Goal: Information Seeking & Learning: Learn about a topic

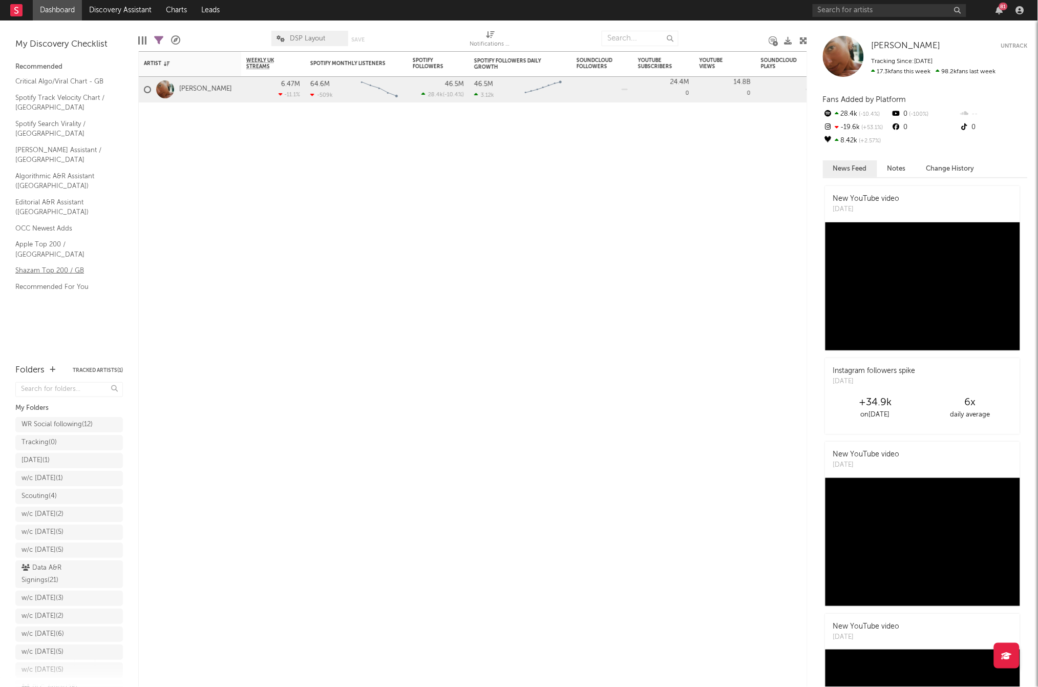
click at [51, 265] on link "Shazam Top 200 / GB" at bounding box center [63, 270] width 97 height 11
click at [59, 13] on link "Dashboard" at bounding box center [57, 10] width 49 height 20
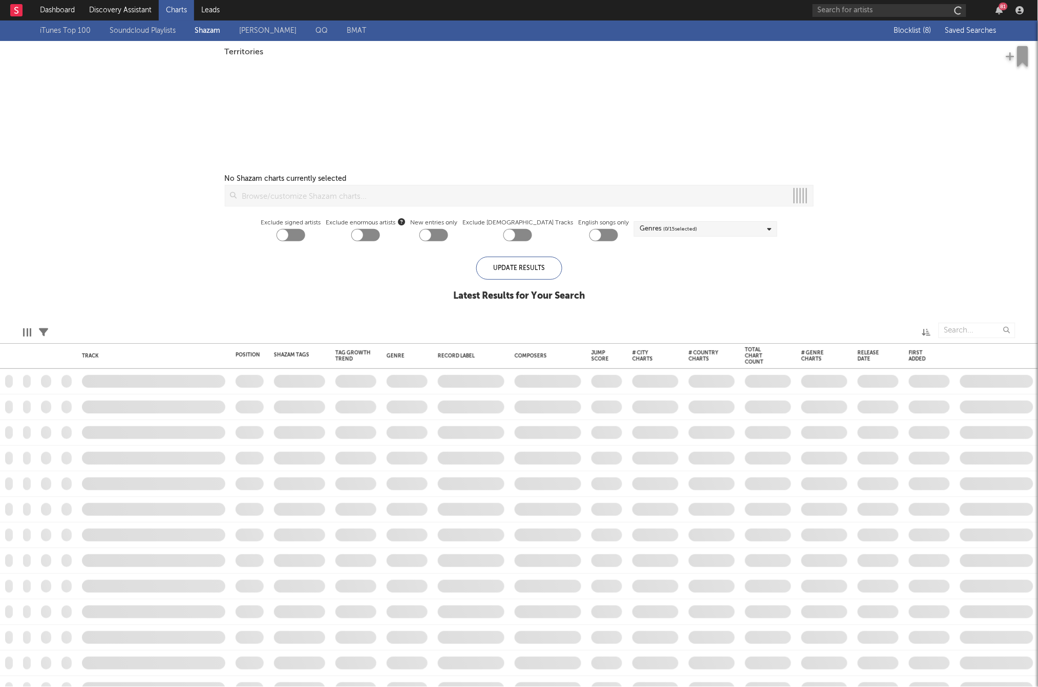
checkbox input "true"
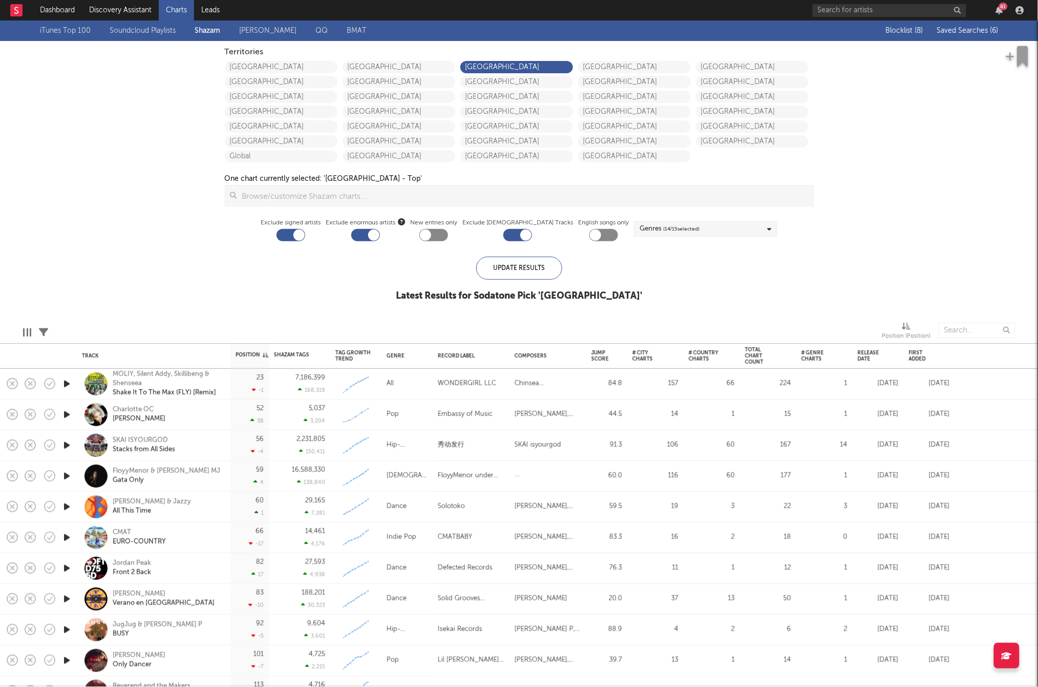
click at [969, 31] on span "Saved Searches ( 6 )" at bounding box center [968, 30] width 61 height 7
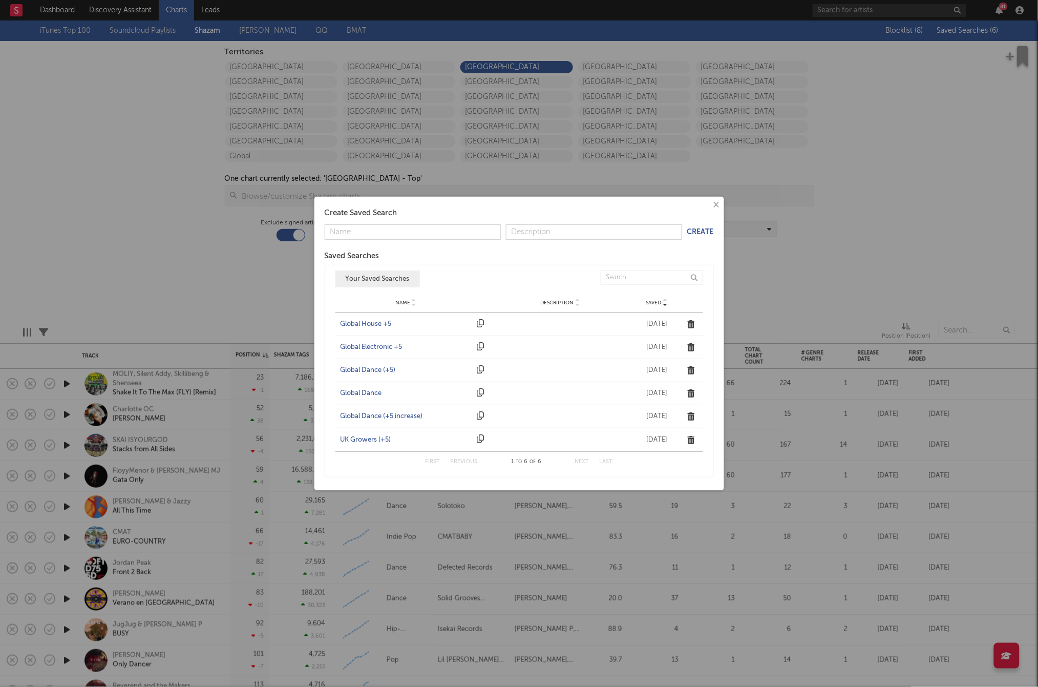
click at [375, 446] on div "Name UK Growers (+5) Description Saved Aug 12, 2022" at bounding box center [520, 439] width 368 height 23
drag, startPoint x: 376, startPoint y: 442, endPoint x: 112, endPoint y: 227, distance: 339.7
click at [376, 442] on div "UK Growers (+5)" at bounding box center [407, 440] width 132 height 10
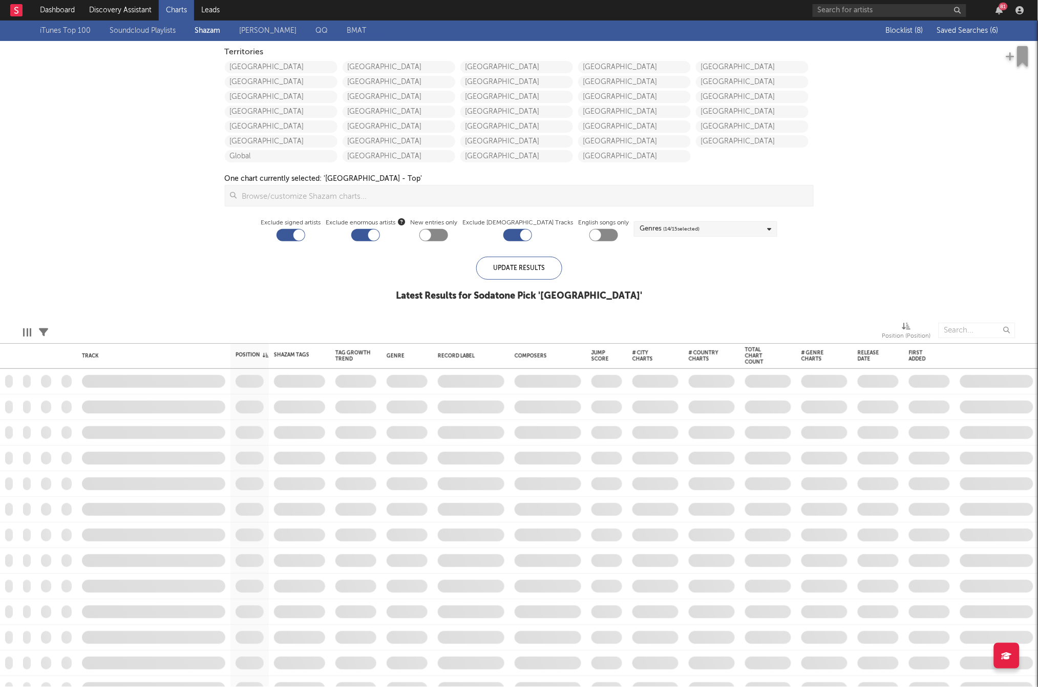
click at [112, 227] on div "× Create Saved Search Create Saved Searches Saved Name Description Saved Your S…" at bounding box center [519, 343] width 1038 height 687
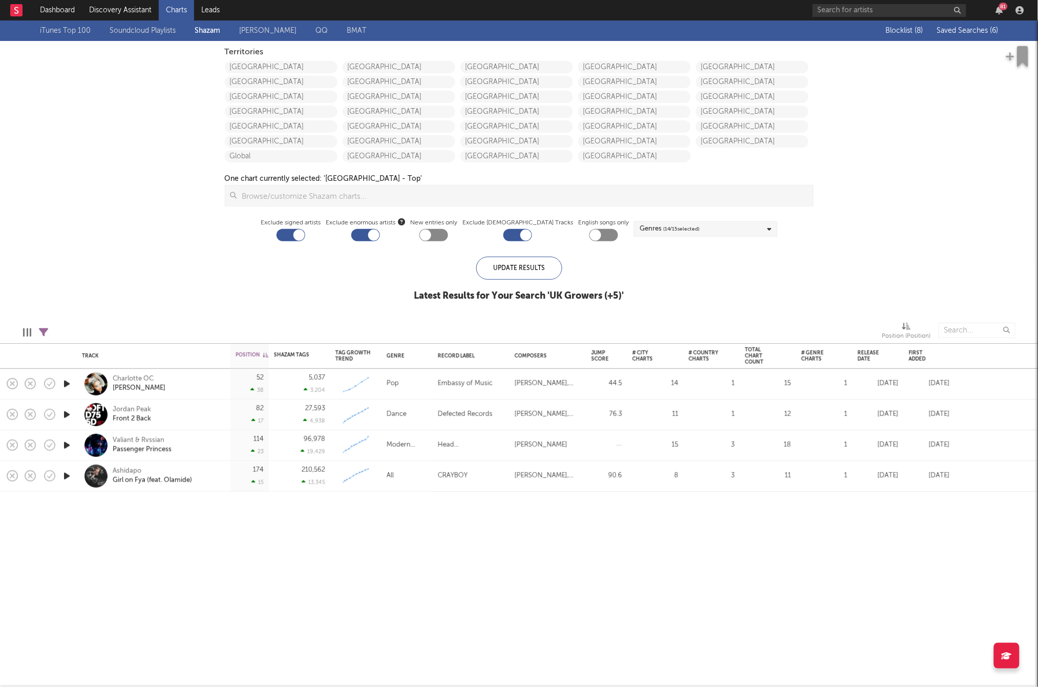
click at [67, 382] on icon "button" at bounding box center [66, 384] width 11 height 13
drag, startPoint x: 71, startPoint y: 384, endPoint x: 86, endPoint y: 395, distance: 19.1
click at [71, 384] on icon "button" at bounding box center [66, 384] width 10 height 13
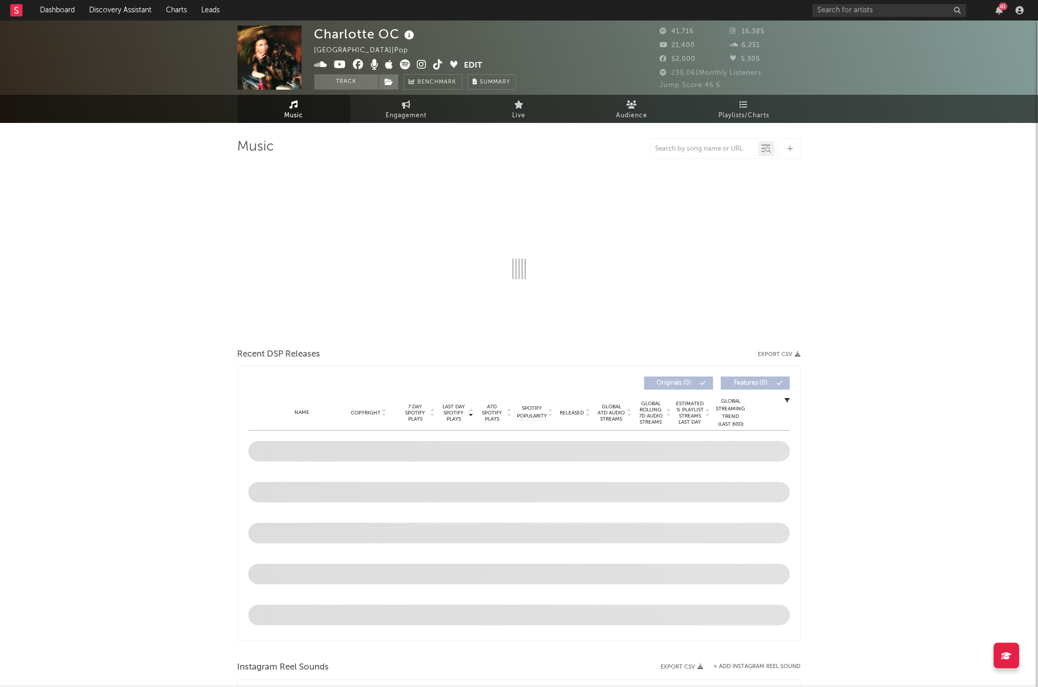
select select "6m"
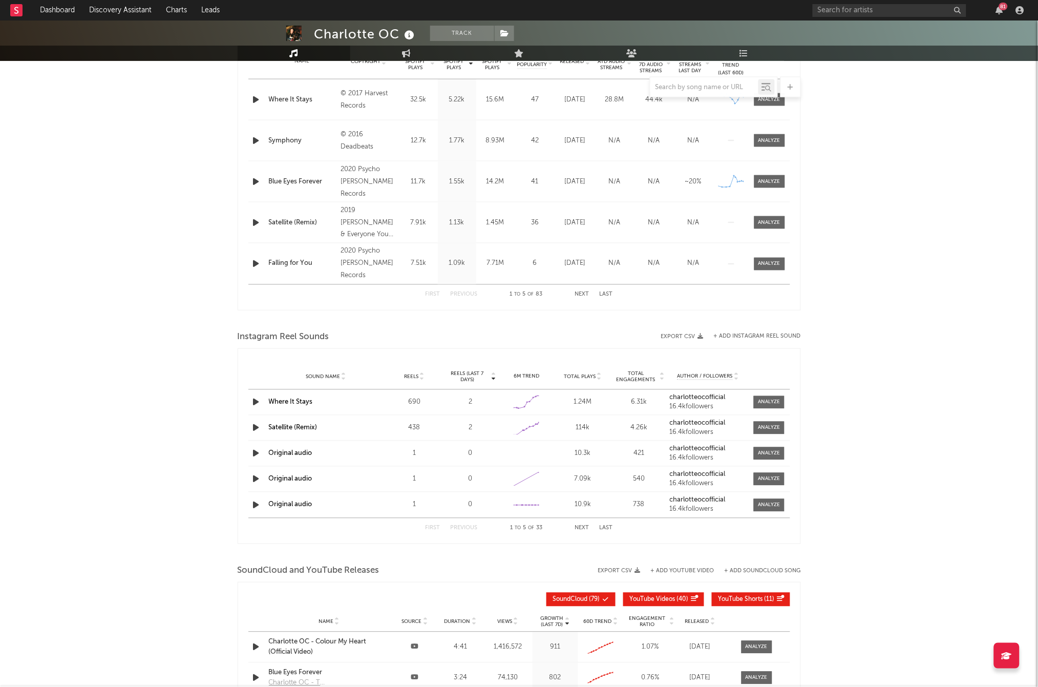
scroll to position [567, 0]
